Goal: Find specific page/section: Find specific page/section

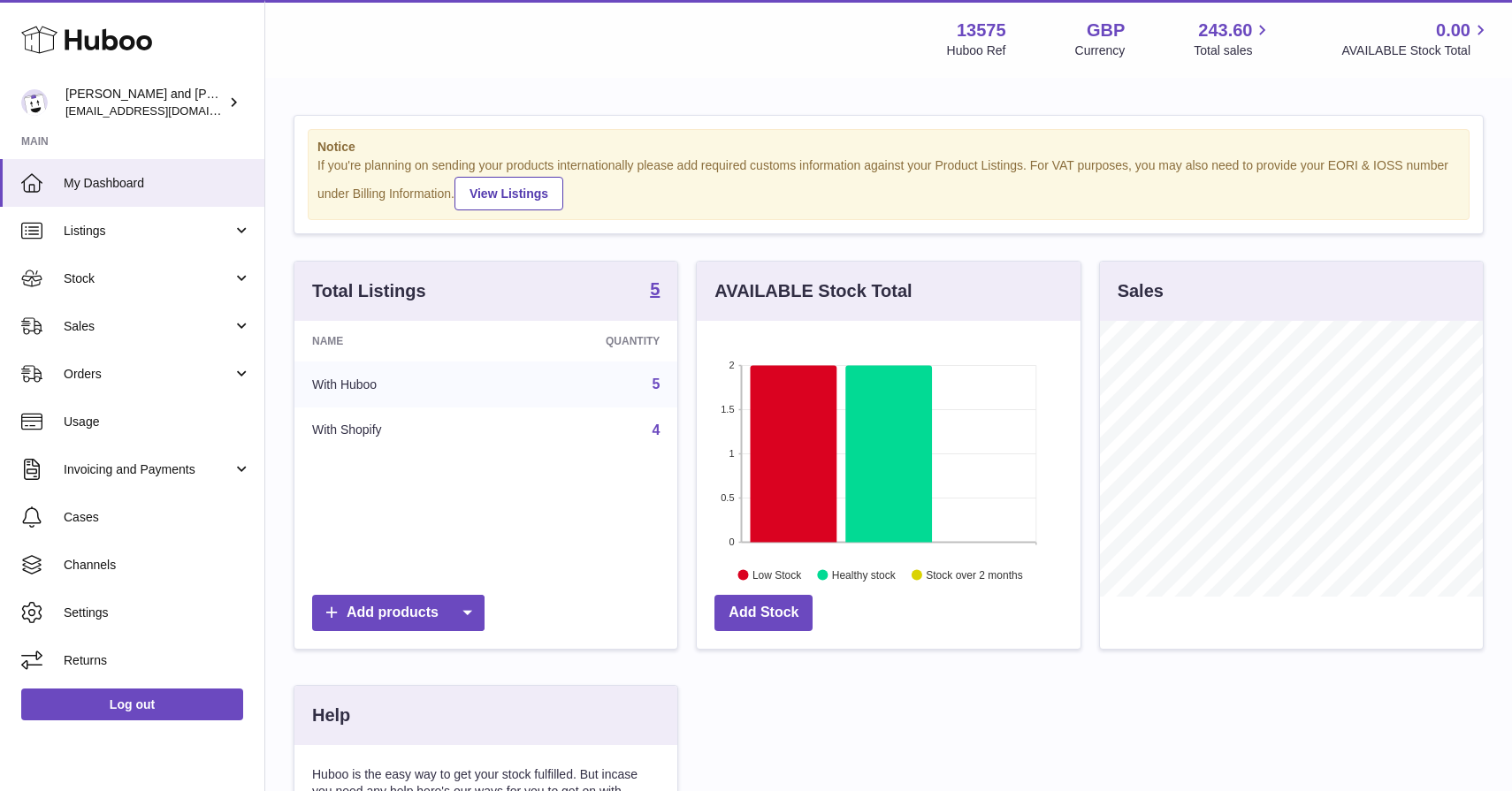
scroll to position [276, 383]
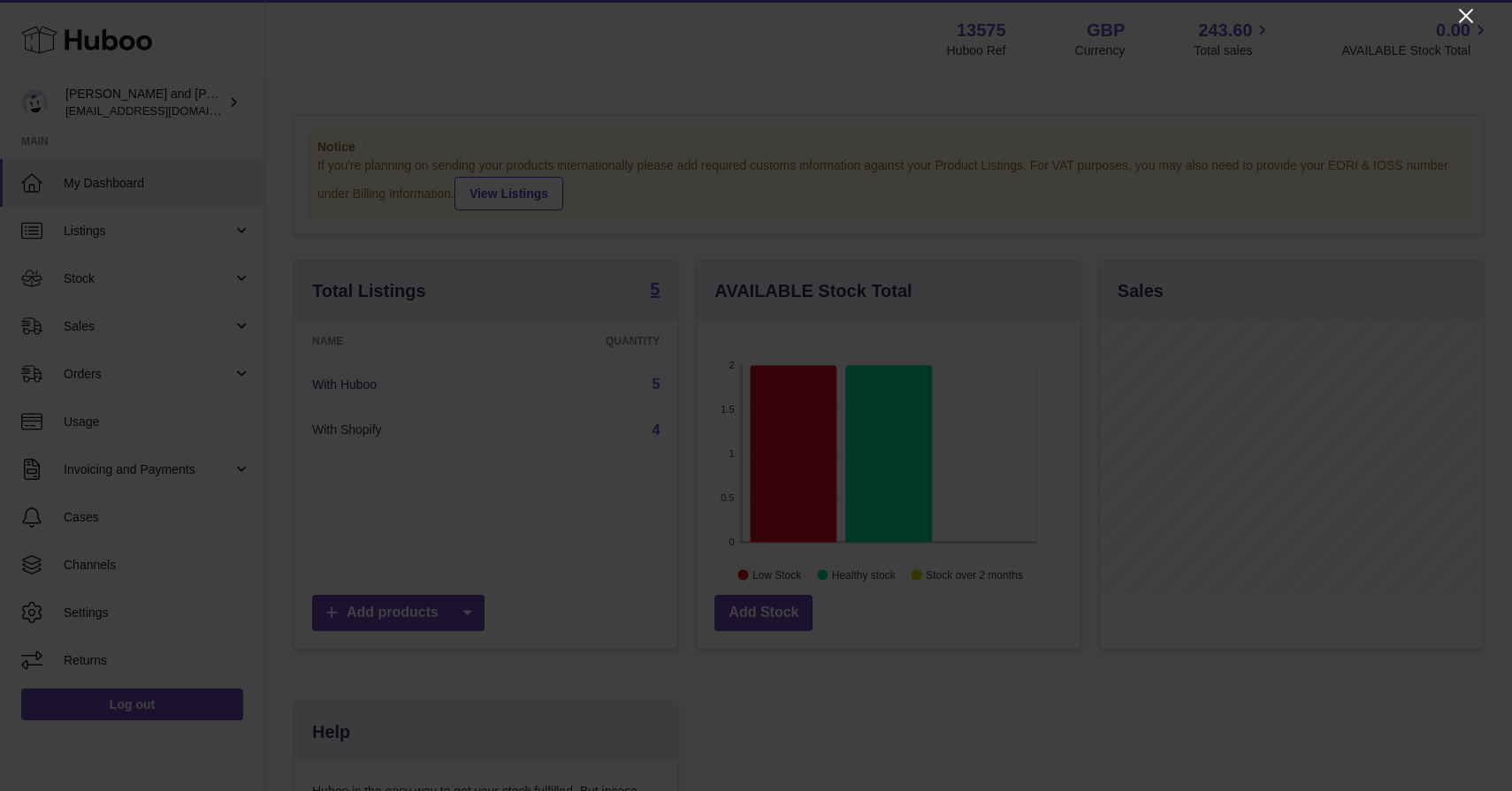
click at [1463, 14] on icon "Close" at bounding box center [1465, 16] width 14 height 14
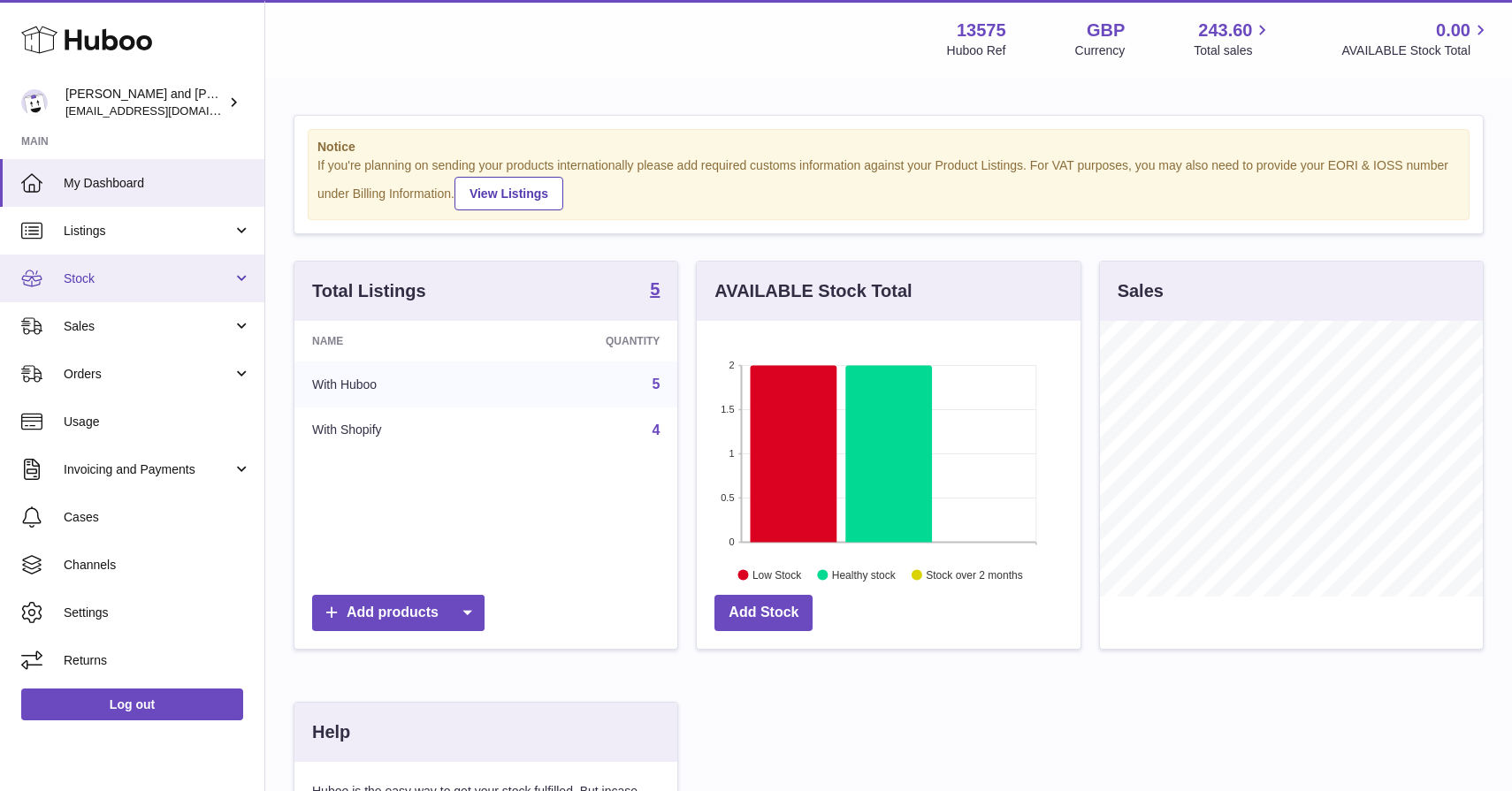
click at [92, 289] on link "Stock" at bounding box center [132, 278] width 265 height 48
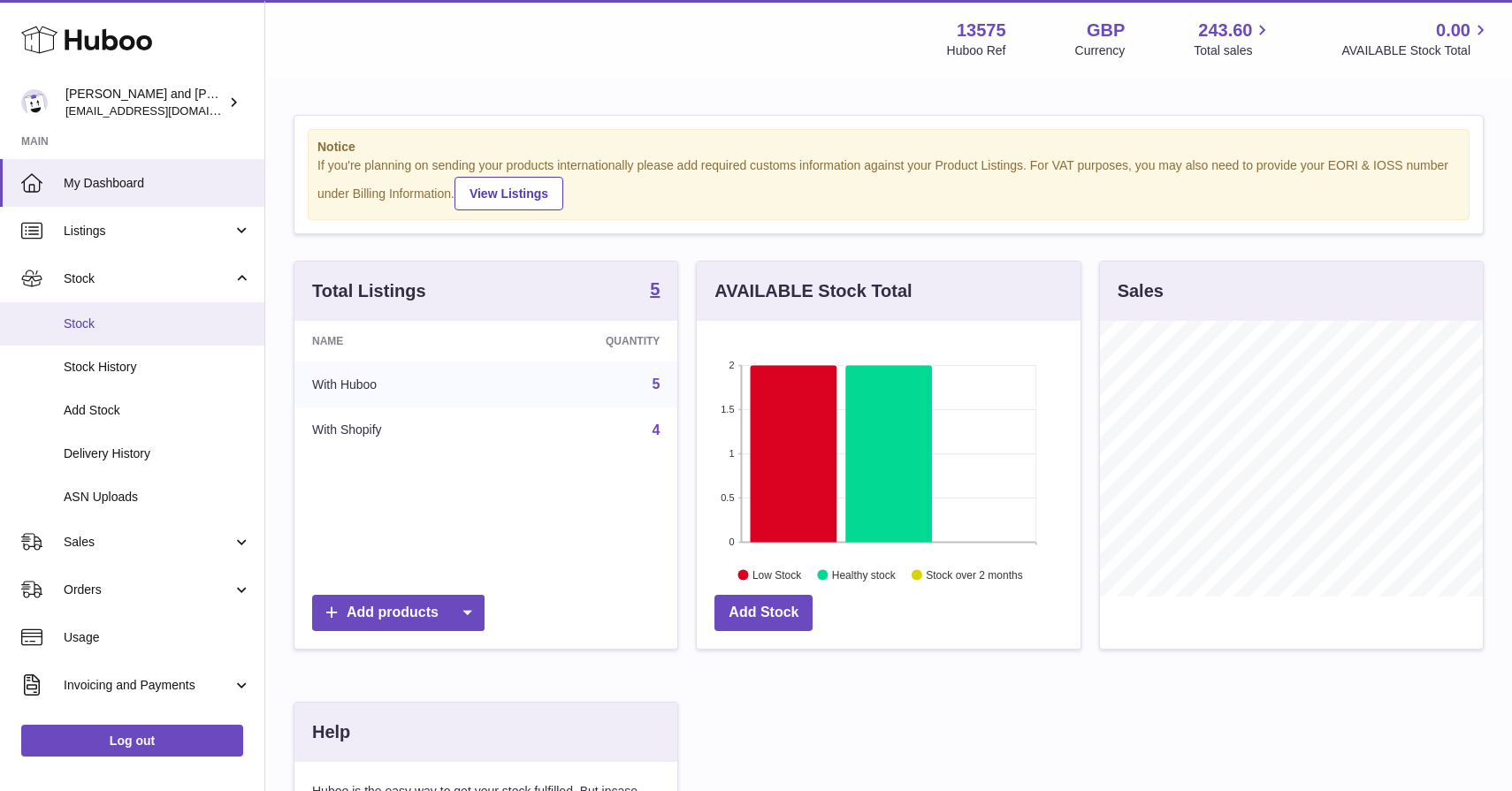
click at [98, 323] on span "Stock" at bounding box center [157, 323] width 188 height 17
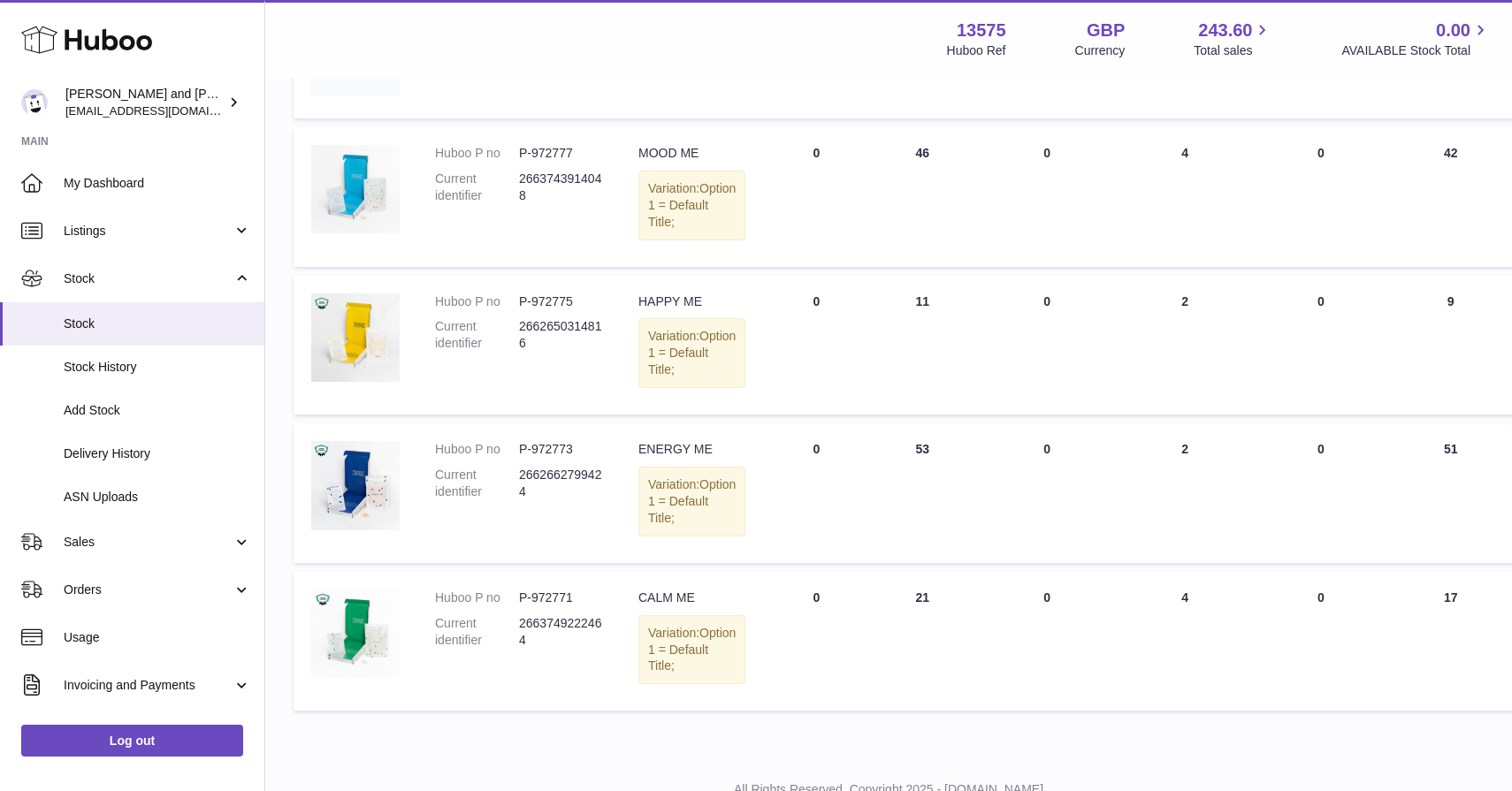
scroll to position [363, 0]
click at [120, 546] on link "Sales" at bounding box center [132, 542] width 265 height 48
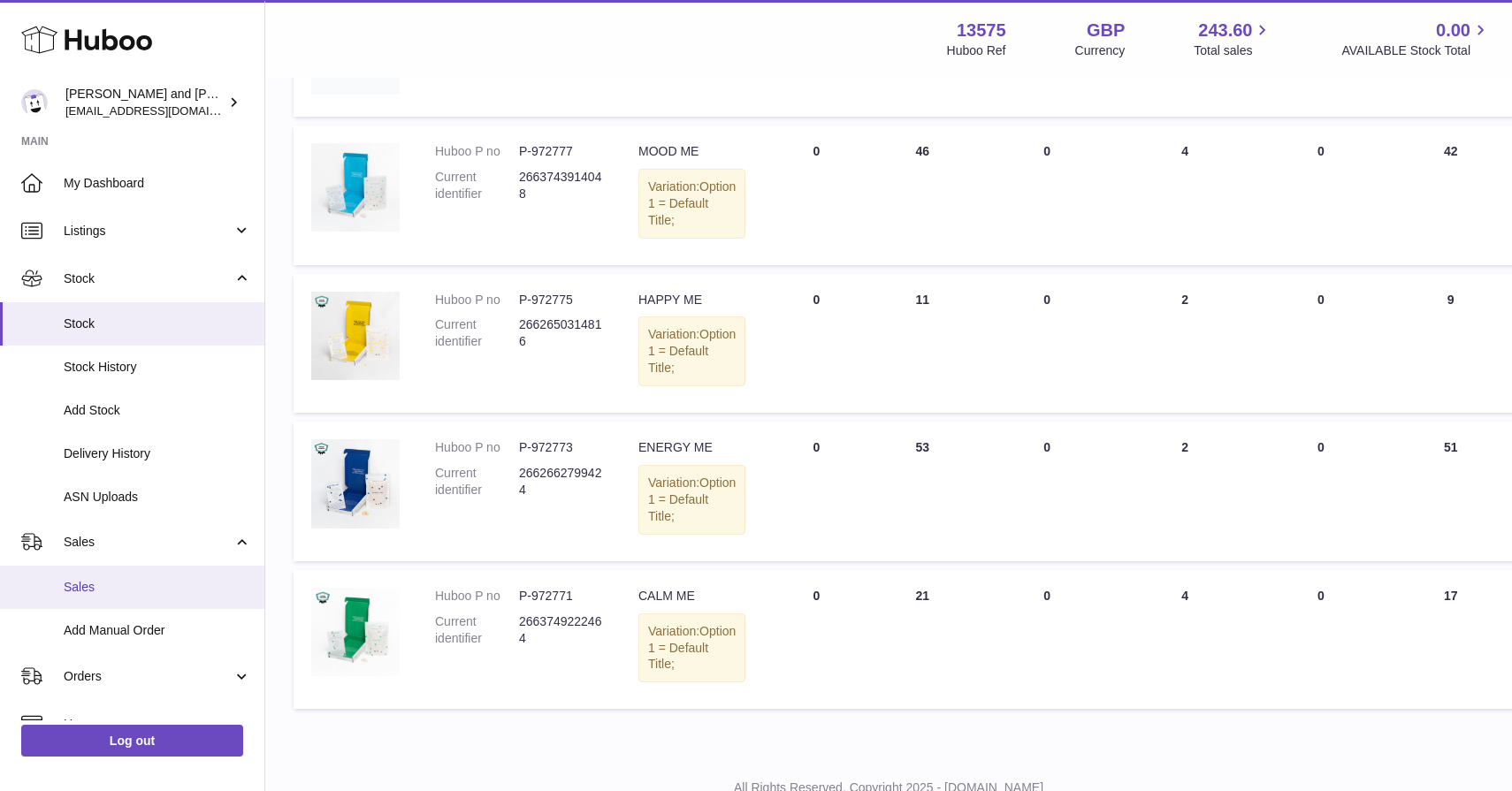
click at [121, 585] on span "Sales" at bounding box center [157, 587] width 188 height 17
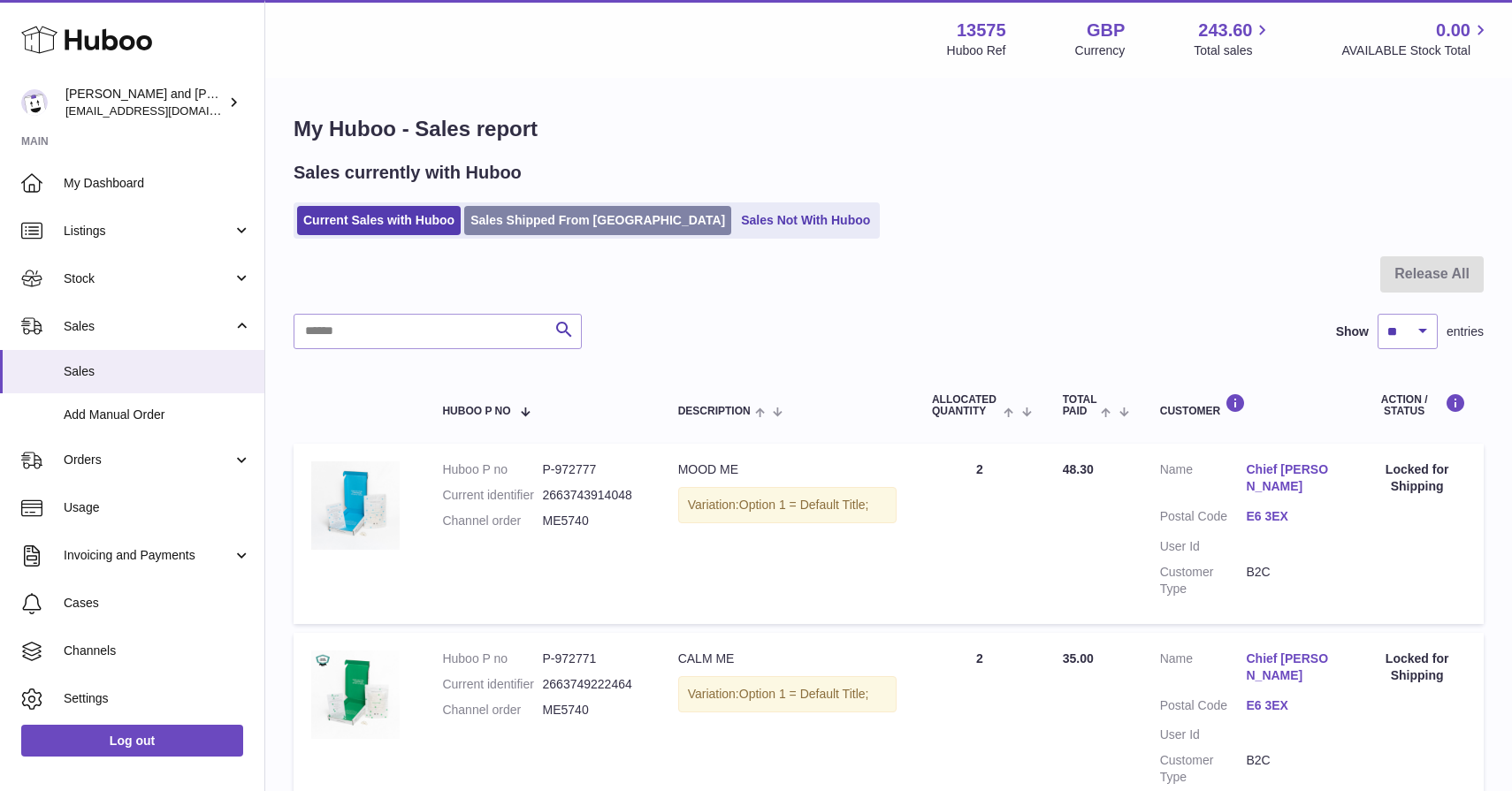
click at [564, 217] on link "Sales Shipped From [GEOGRAPHIC_DATA]" at bounding box center [597, 220] width 267 height 29
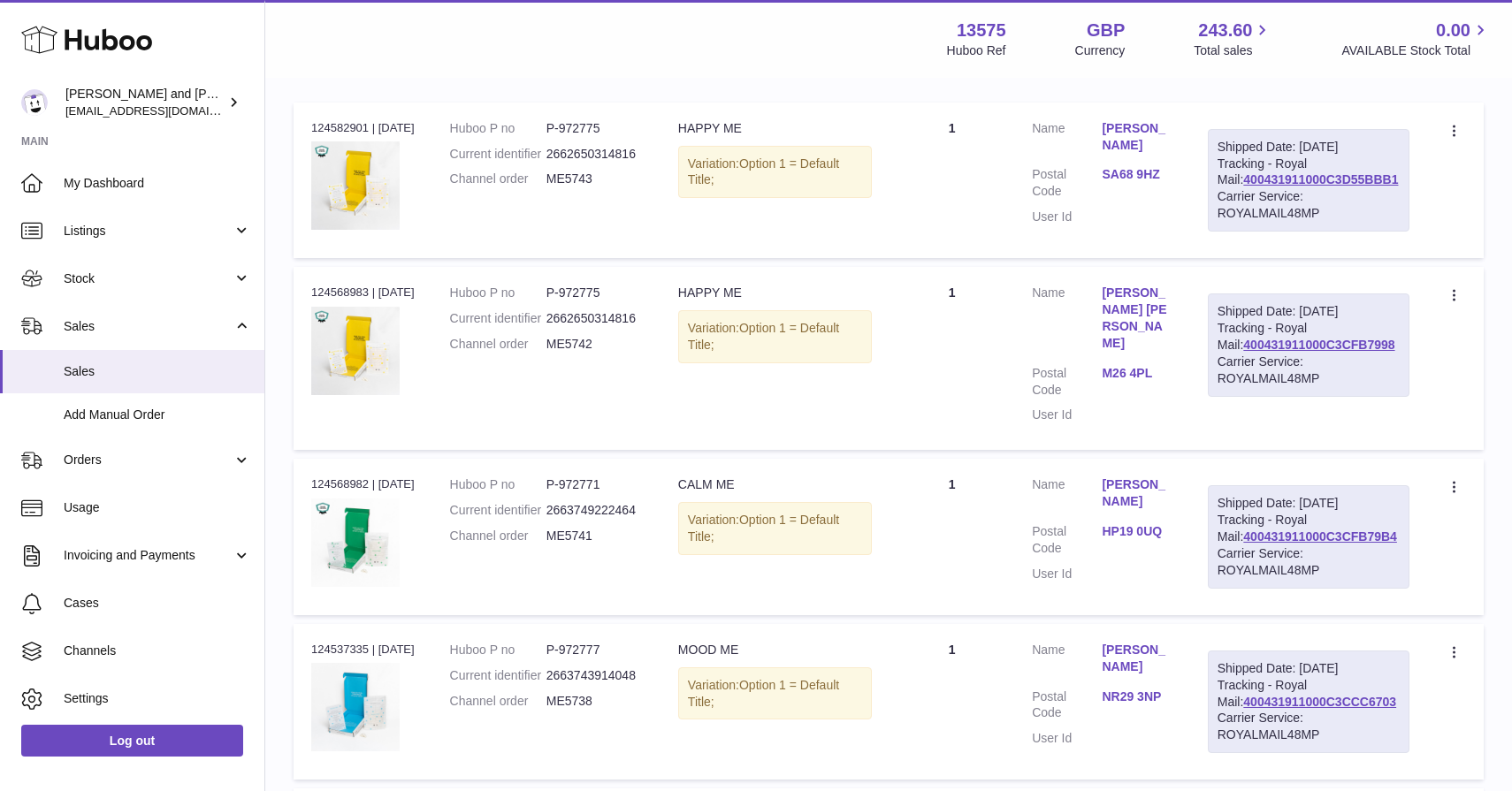
scroll to position [433, 0]
